Goal: Find specific page/section: Find specific page/section

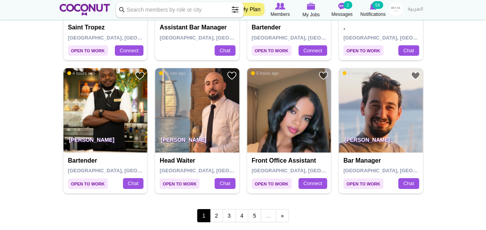
scroll to position [1313, 0]
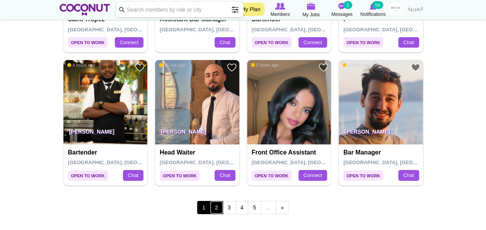
click at [216, 203] on link "2" at bounding box center [216, 207] width 13 height 13
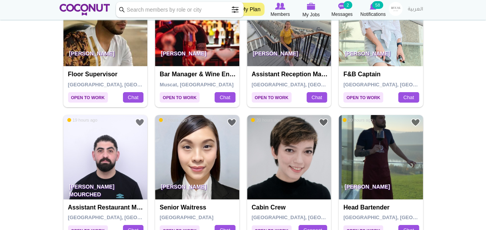
scroll to position [1307, 0]
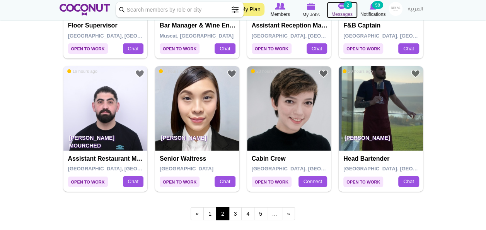
click at [339, 14] on span "Messages" at bounding box center [341, 14] width 21 height 8
